Goal: Feedback & Contribution: Contribute content

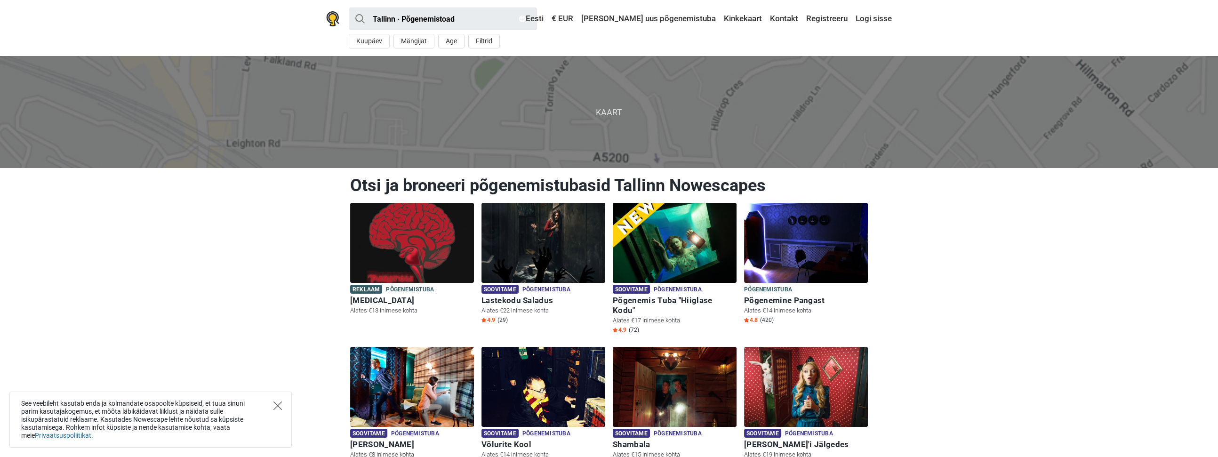
click at [275, 408] on icon "Close" at bounding box center [277, 406] width 8 height 8
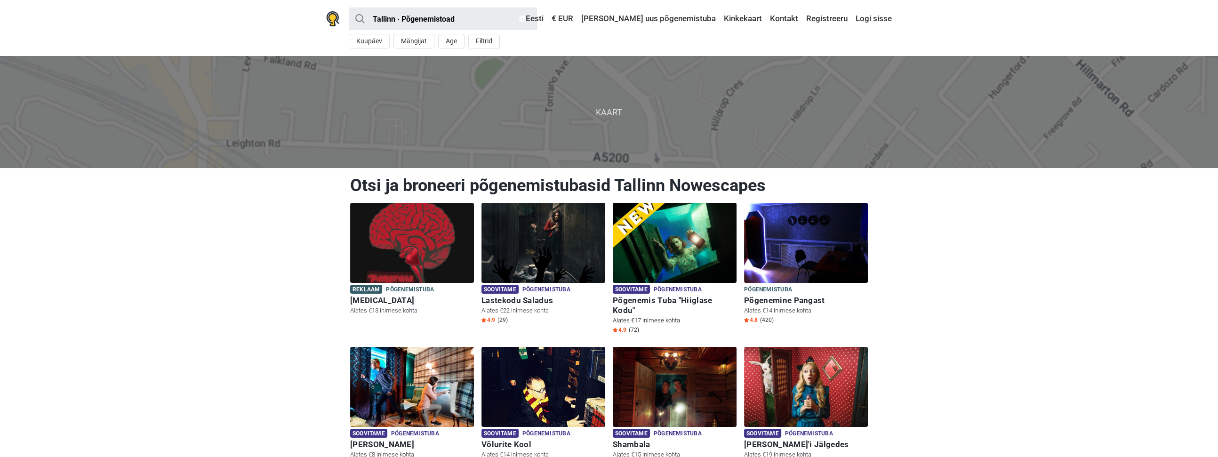
click at [635, 290] on span "Soovitame" at bounding box center [631, 289] width 37 height 9
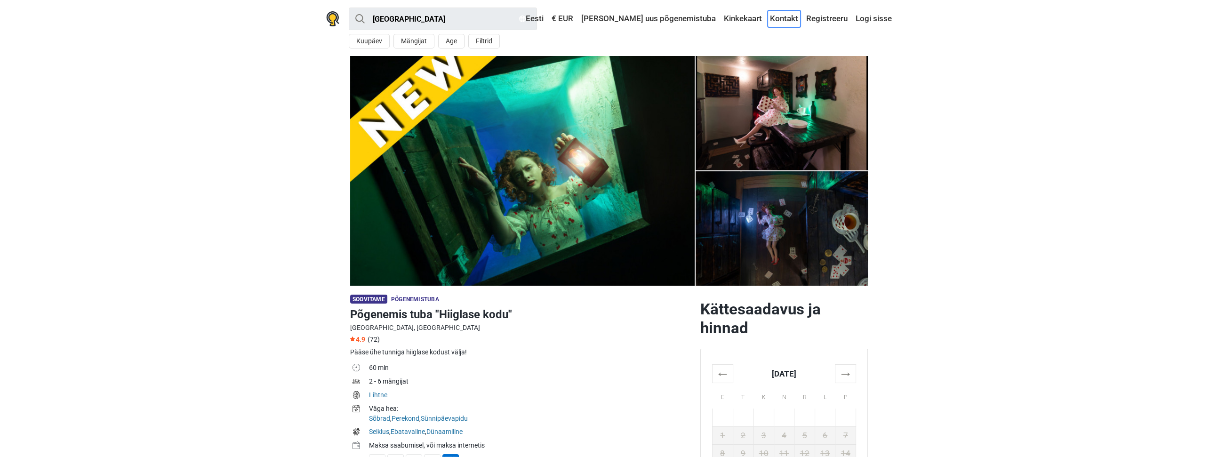
click at [792, 18] on link "Kontakt" at bounding box center [784, 18] width 33 height 17
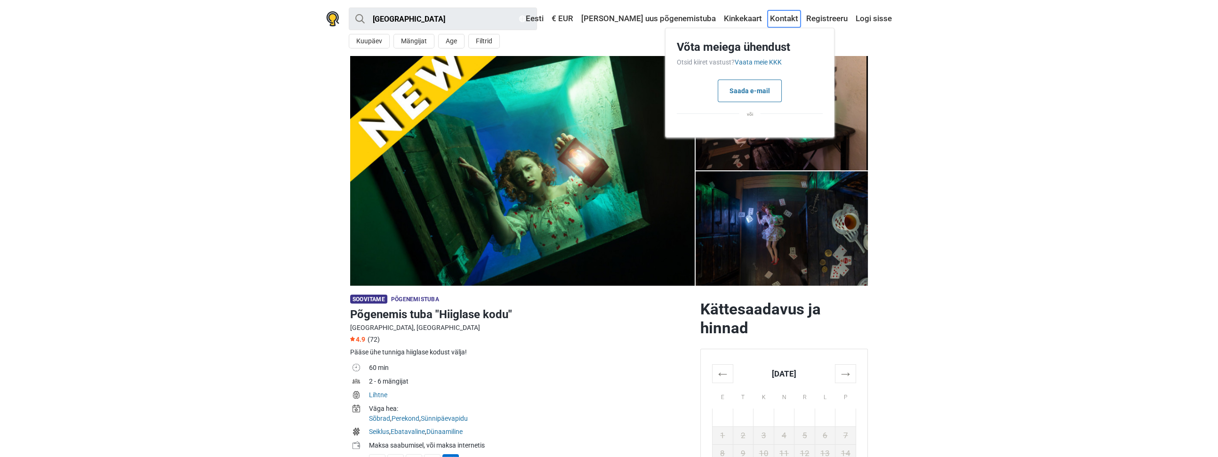
click at [783, 19] on link "Kontakt" at bounding box center [784, 18] width 33 height 17
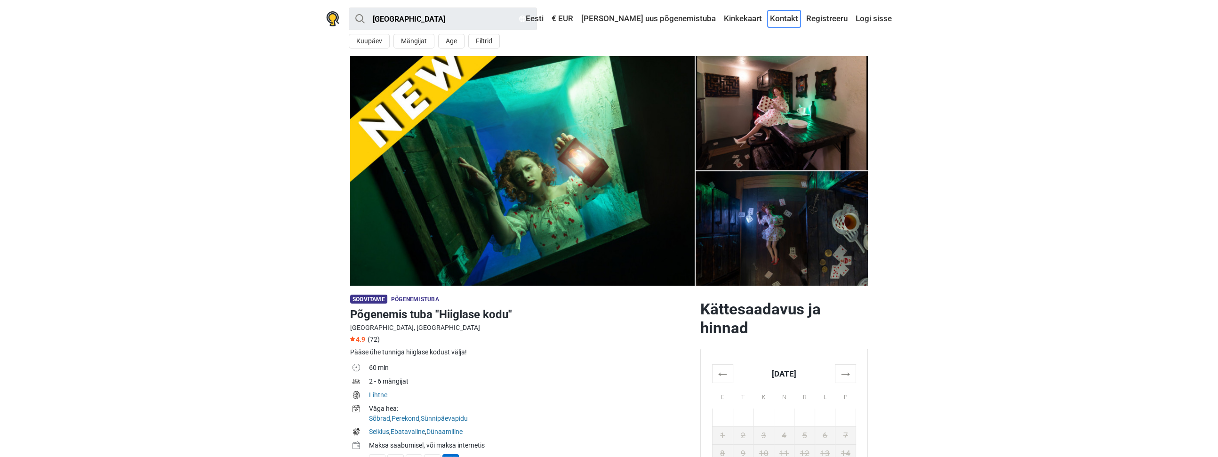
click at [783, 19] on link "Kontakt" at bounding box center [784, 18] width 33 height 17
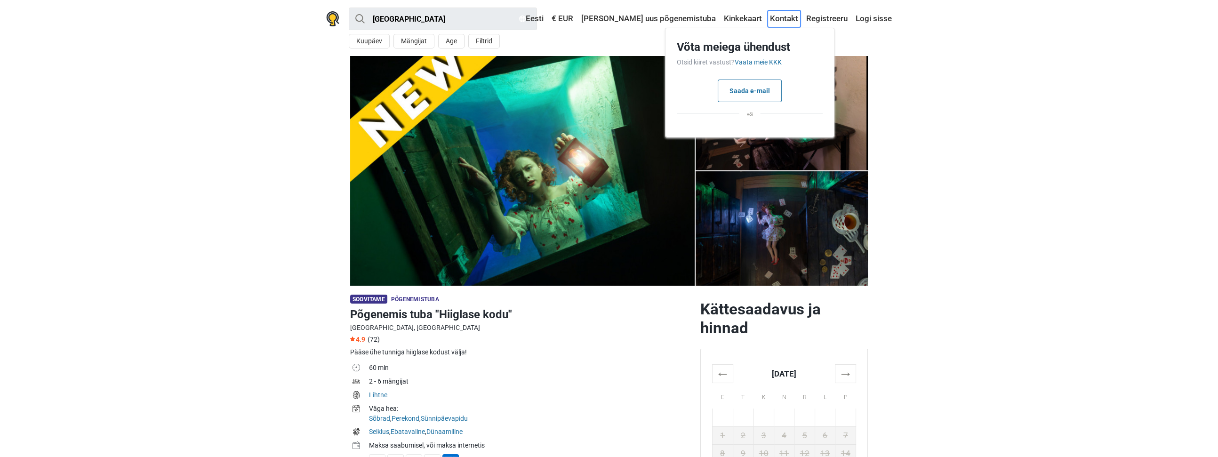
click at [783, 19] on link "Kontakt" at bounding box center [784, 18] width 33 height 17
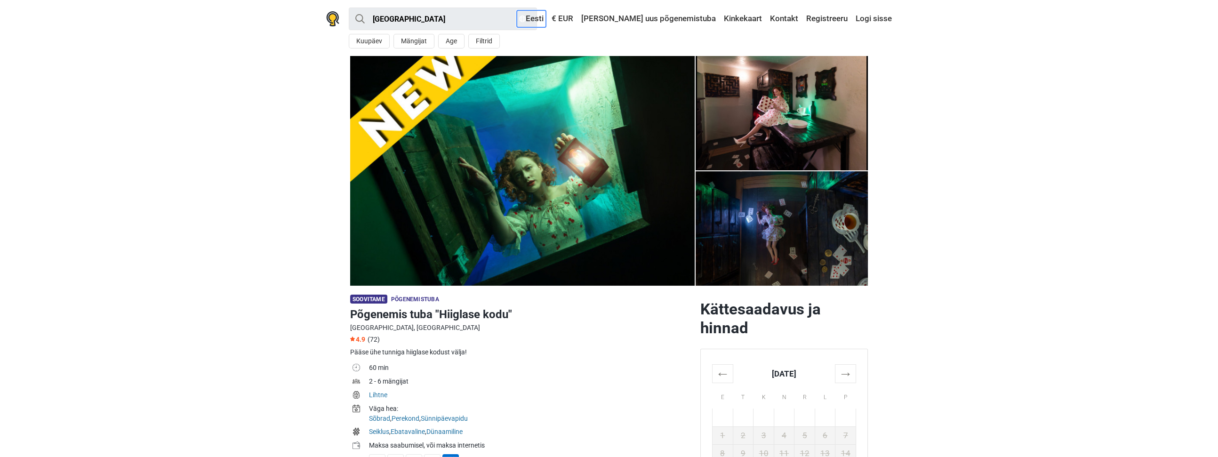
click at [546, 20] on link "Eesti" at bounding box center [531, 18] width 29 height 17
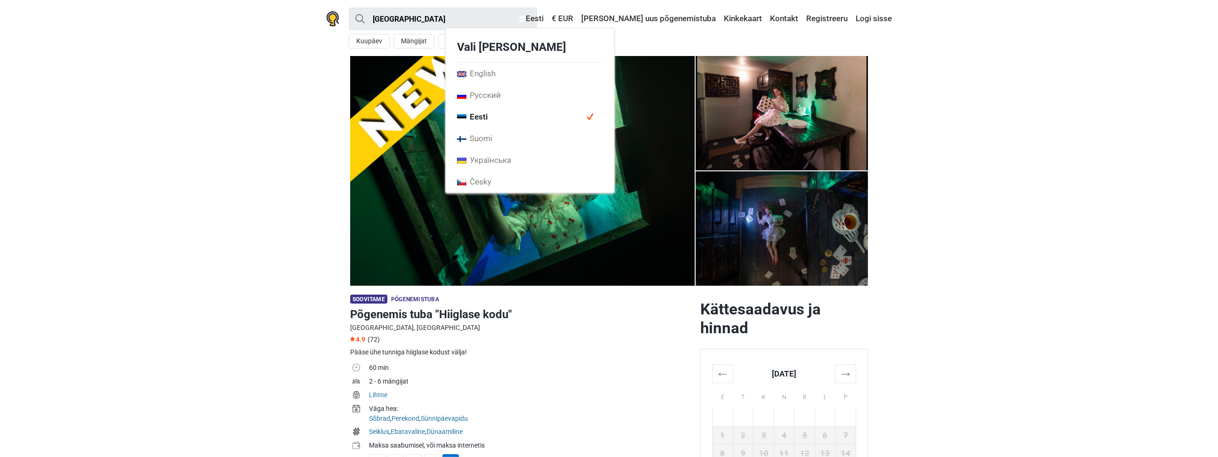
click at [1063, 140] on section "1 2 3 4 5 6 7" at bounding box center [609, 171] width 1218 height 230
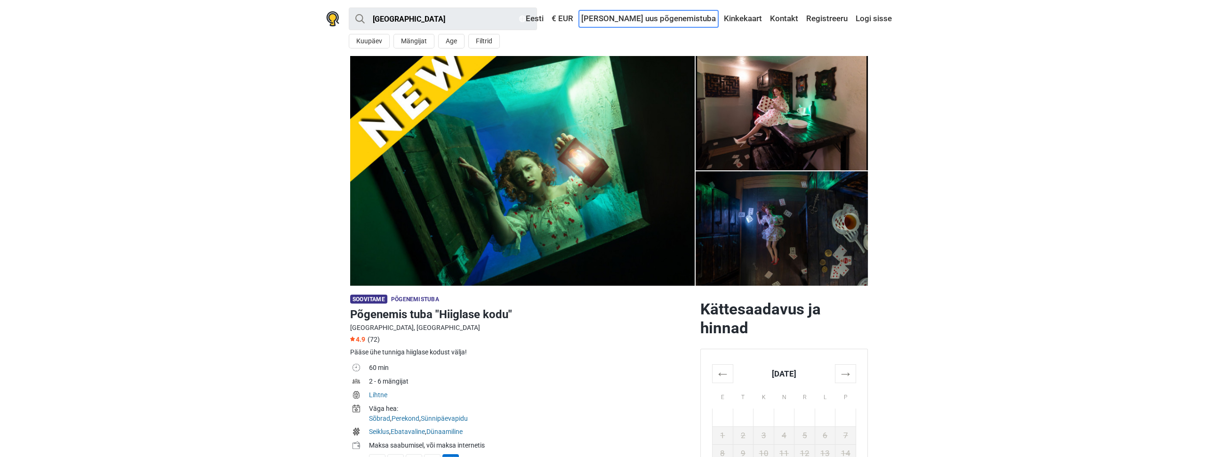
click at [676, 20] on link "[PERSON_NAME] uus põgenemistuba" at bounding box center [648, 18] width 139 height 17
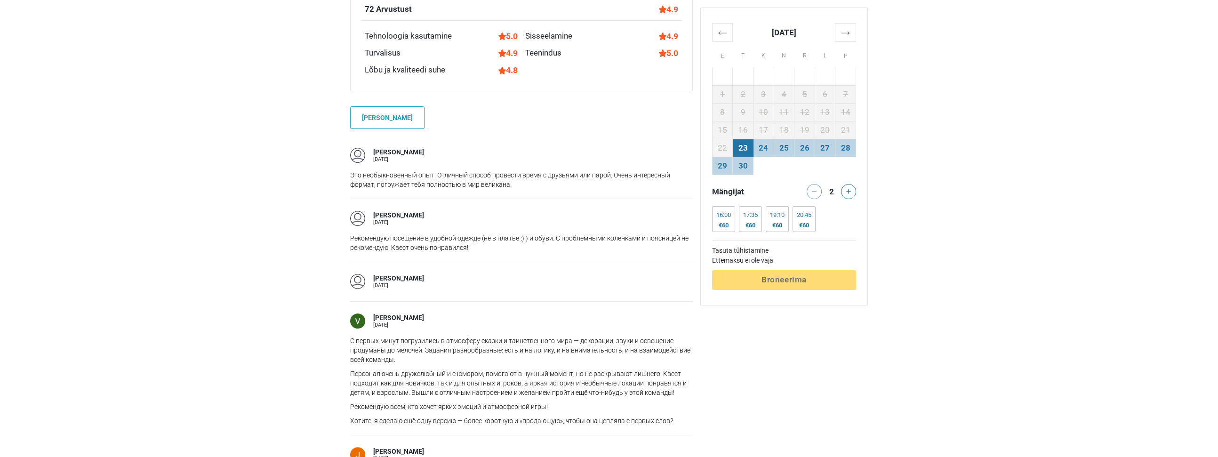
scroll to position [706, 0]
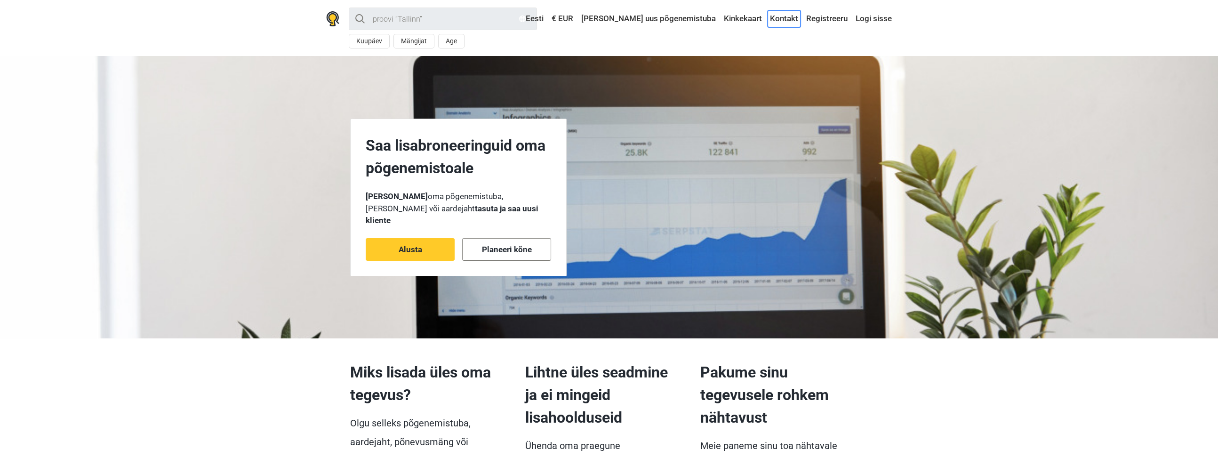
click at [782, 21] on link "Kontakt" at bounding box center [784, 18] width 33 height 17
